Goal: Information Seeking & Learning: Learn about a topic

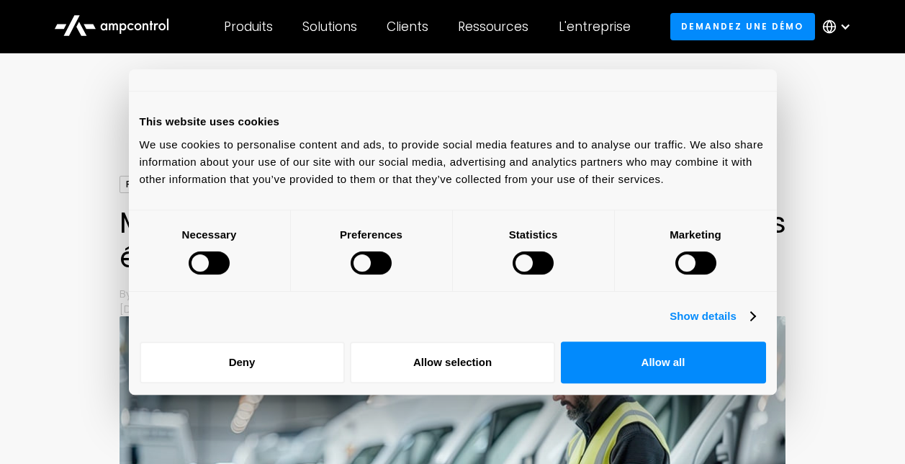
scroll to position [72, 0]
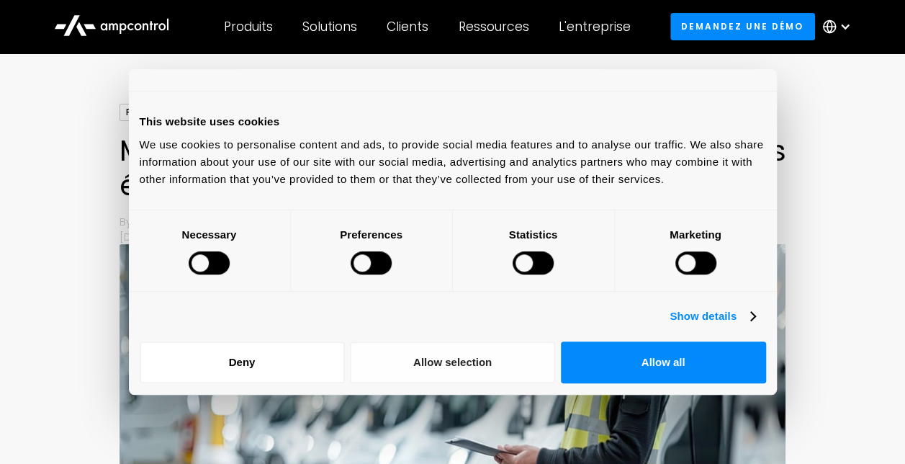
click at [449, 367] on button "Allow selection" at bounding box center [452, 362] width 205 height 42
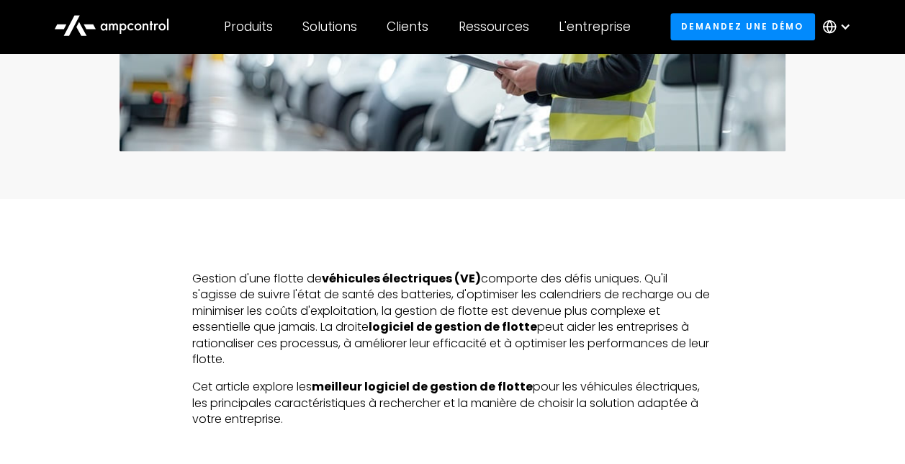
scroll to position [504, 0]
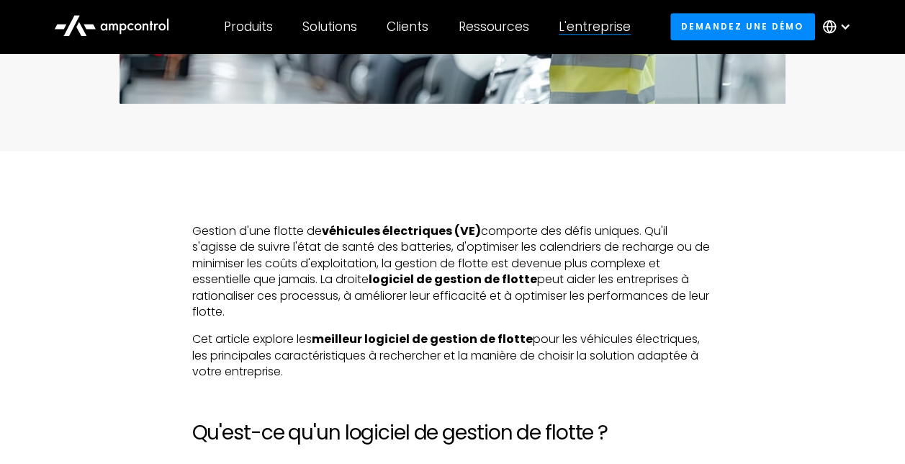
click at [589, 37] on div "L'entreprise ENTREPRISE Actualités de l'entreprise CARRIÈRES À propos Nous cont…" at bounding box center [593, 26] width 101 height 50
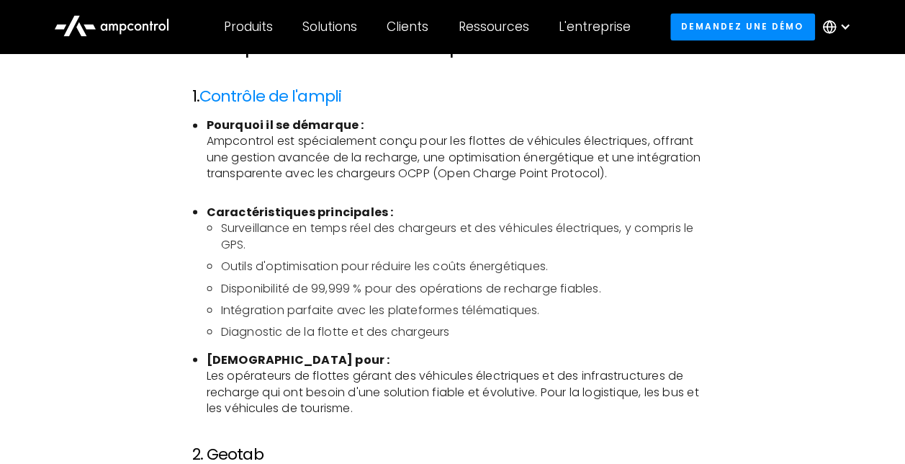
scroll to position [1080, 0]
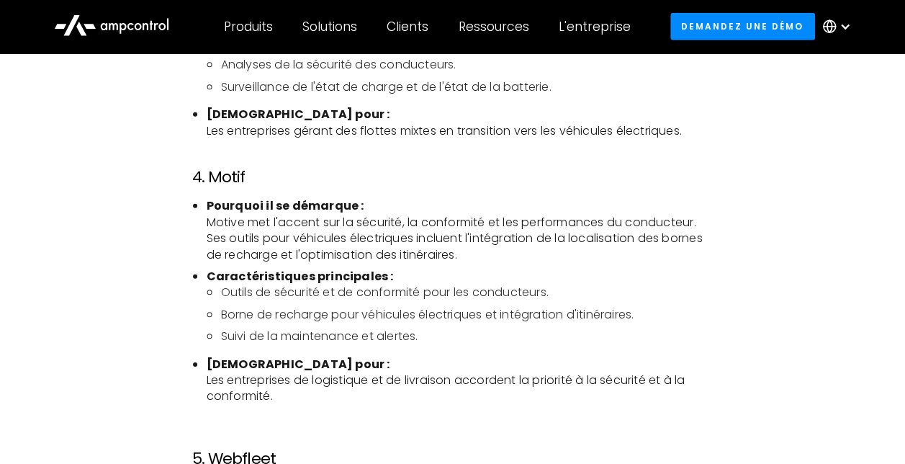
scroll to position [2015, 0]
drag, startPoint x: 337, startPoint y: 257, endPoint x: 314, endPoint y: 271, distance: 27.2
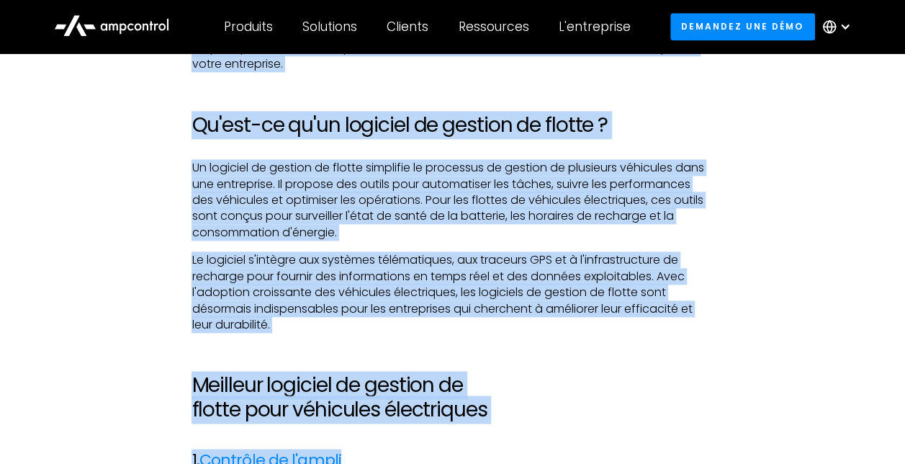
scroll to position [935, 0]
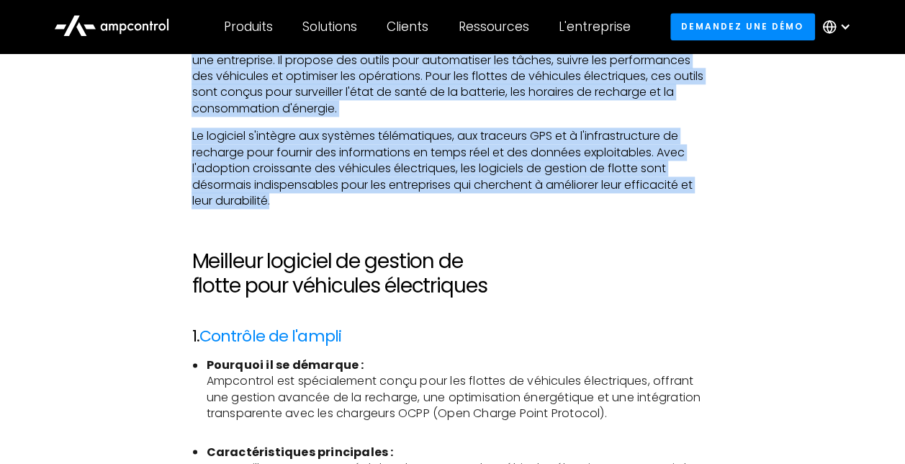
drag, startPoint x: 194, startPoint y: 159, endPoint x: 571, endPoint y: 201, distance: 379.5
copy div "Gestion d'une flotte de véhicules électriques (VE) comporte des défis uniques. …"
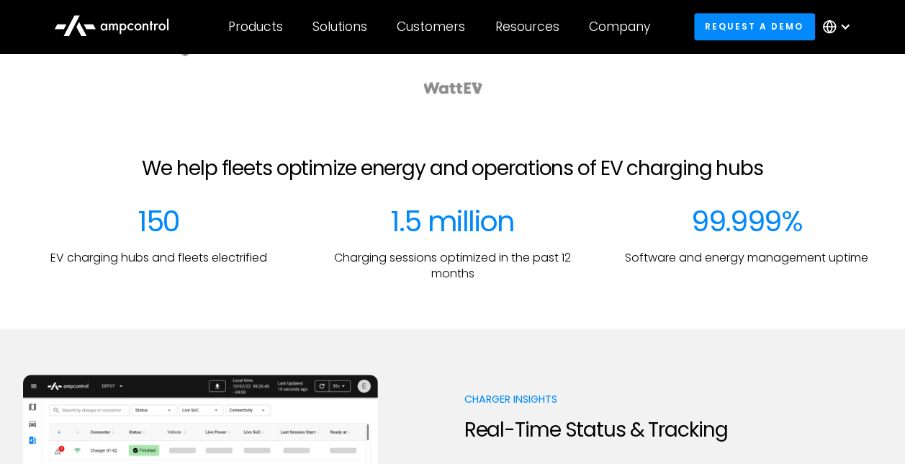
scroll to position [576, 0]
